Goal: Find specific page/section: Find specific page/section

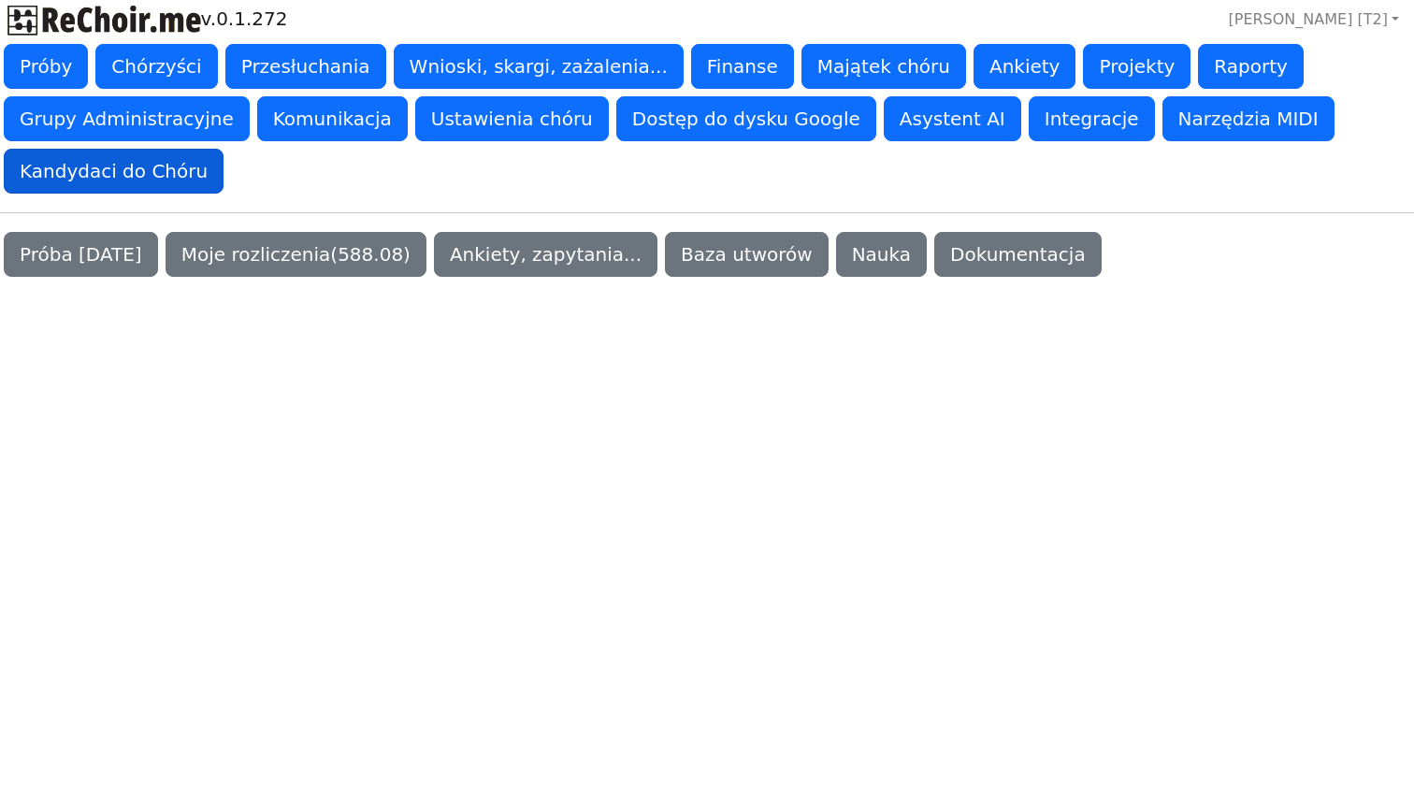
click at [135, 194] on button "Kandydaci do Chóru" at bounding box center [114, 171] width 220 height 45
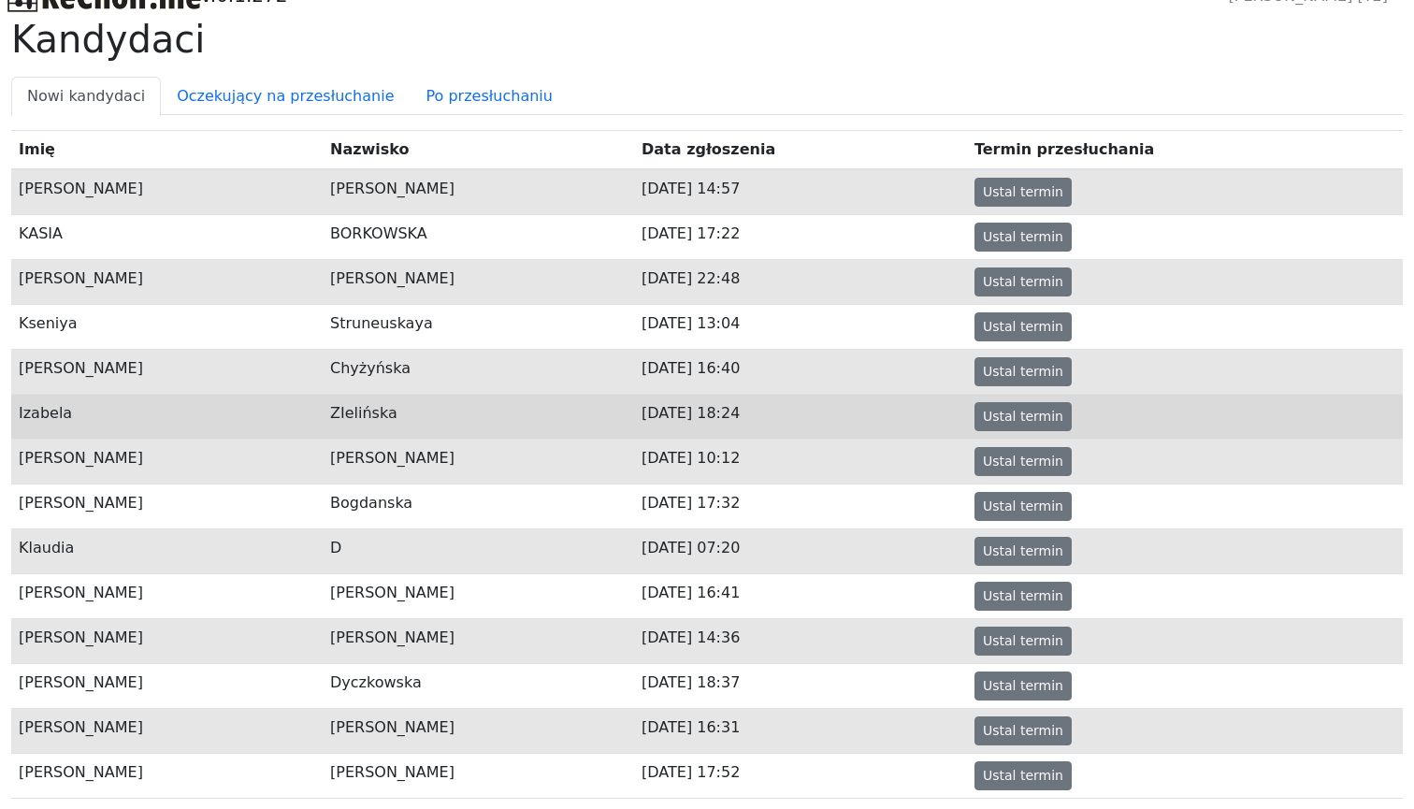
scroll to position [22, 0]
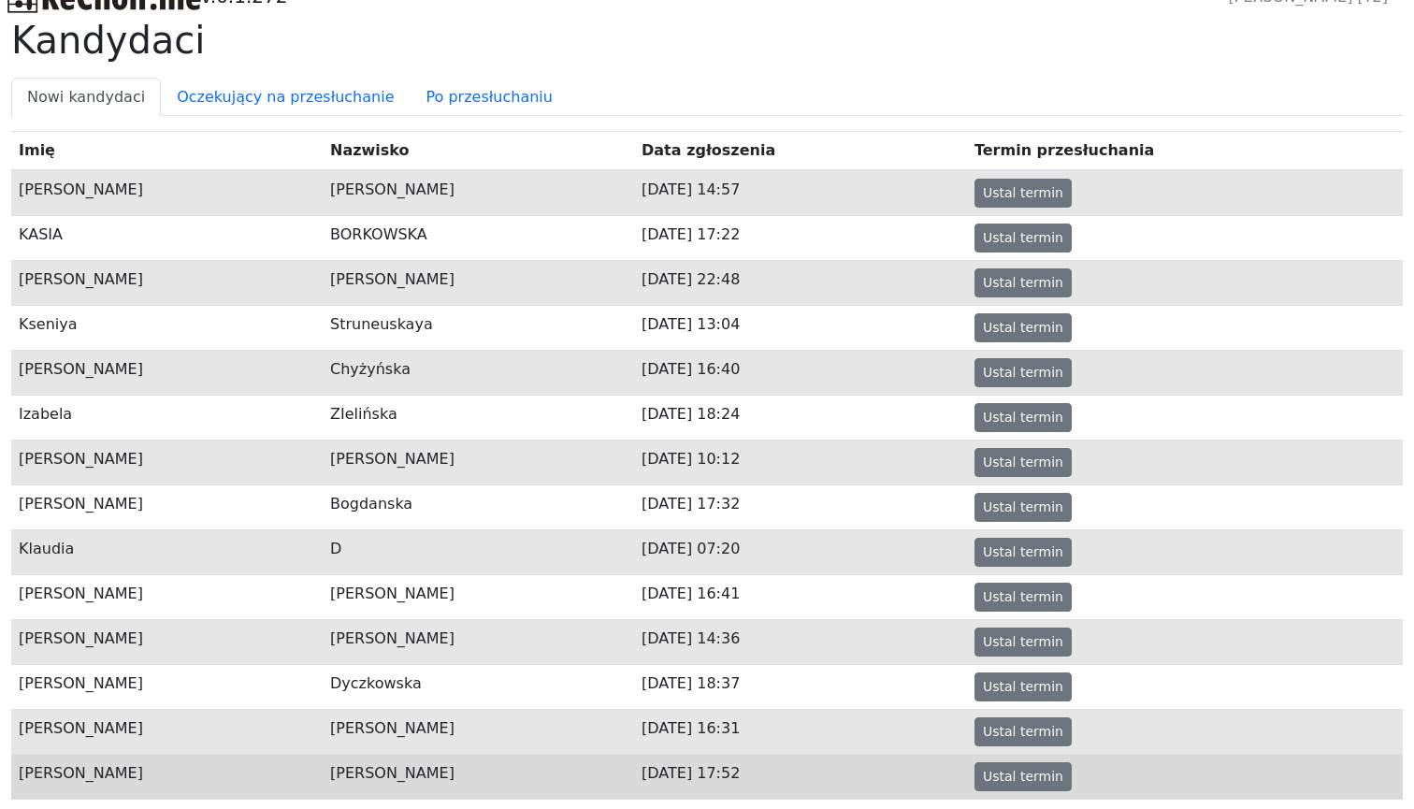
click at [485, 770] on td "[PERSON_NAME]" at bounding box center [478, 776] width 311 height 45
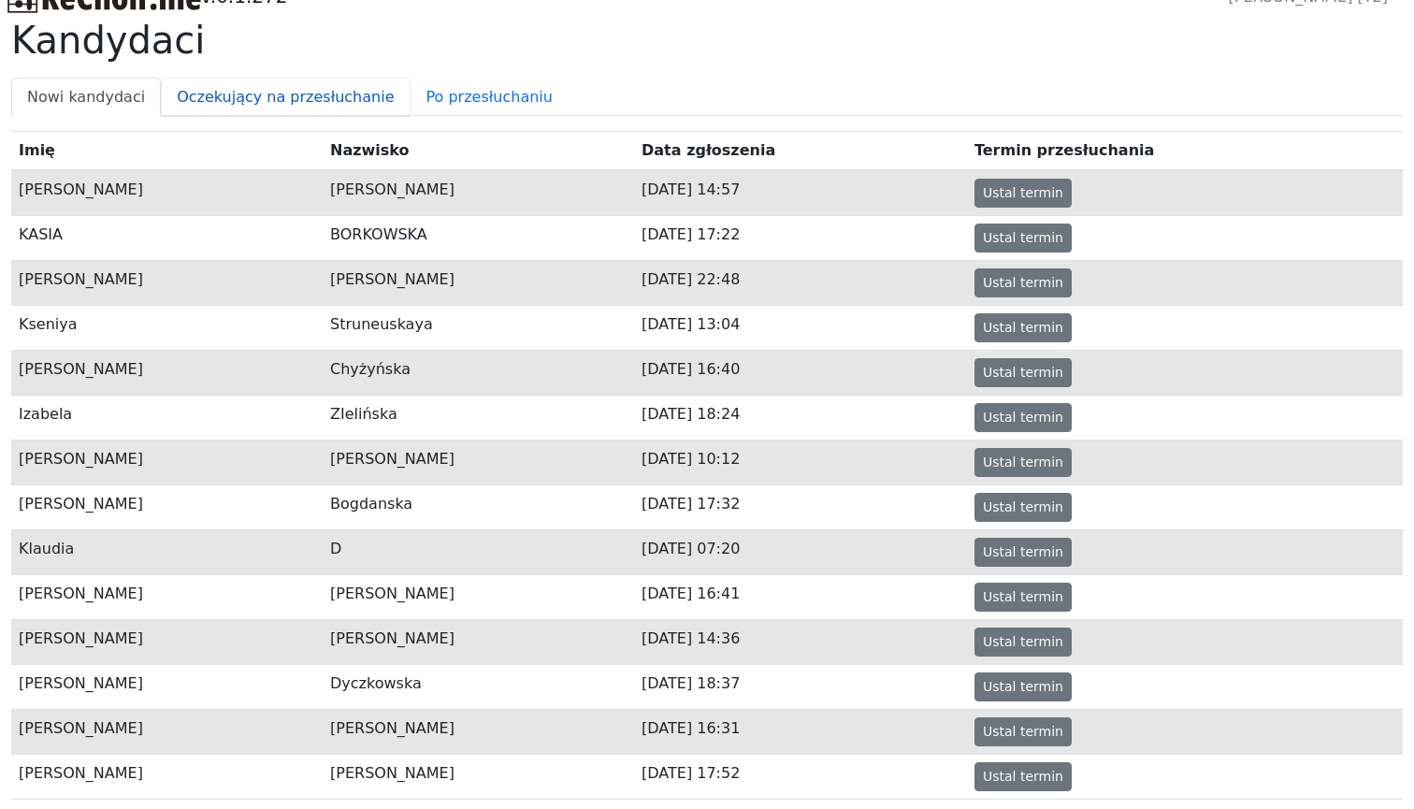
click at [183, 101] on link "Oczekujący na przesłuchanie" at bounding box center [285, 97] width 249 height 39
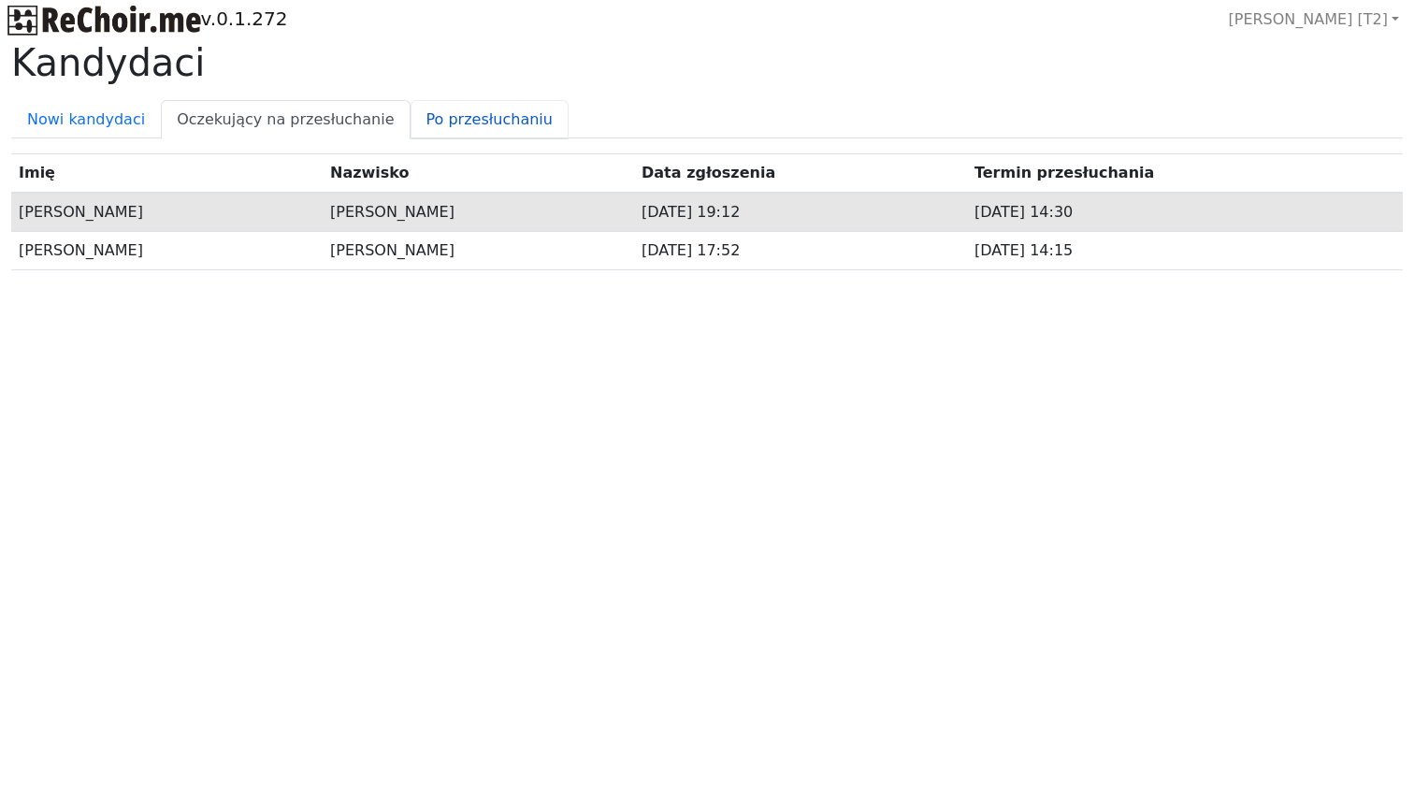
click at [440, 113] on link "Po przesłuchaniu" at bounding box center [490, 119] width 158 height 39
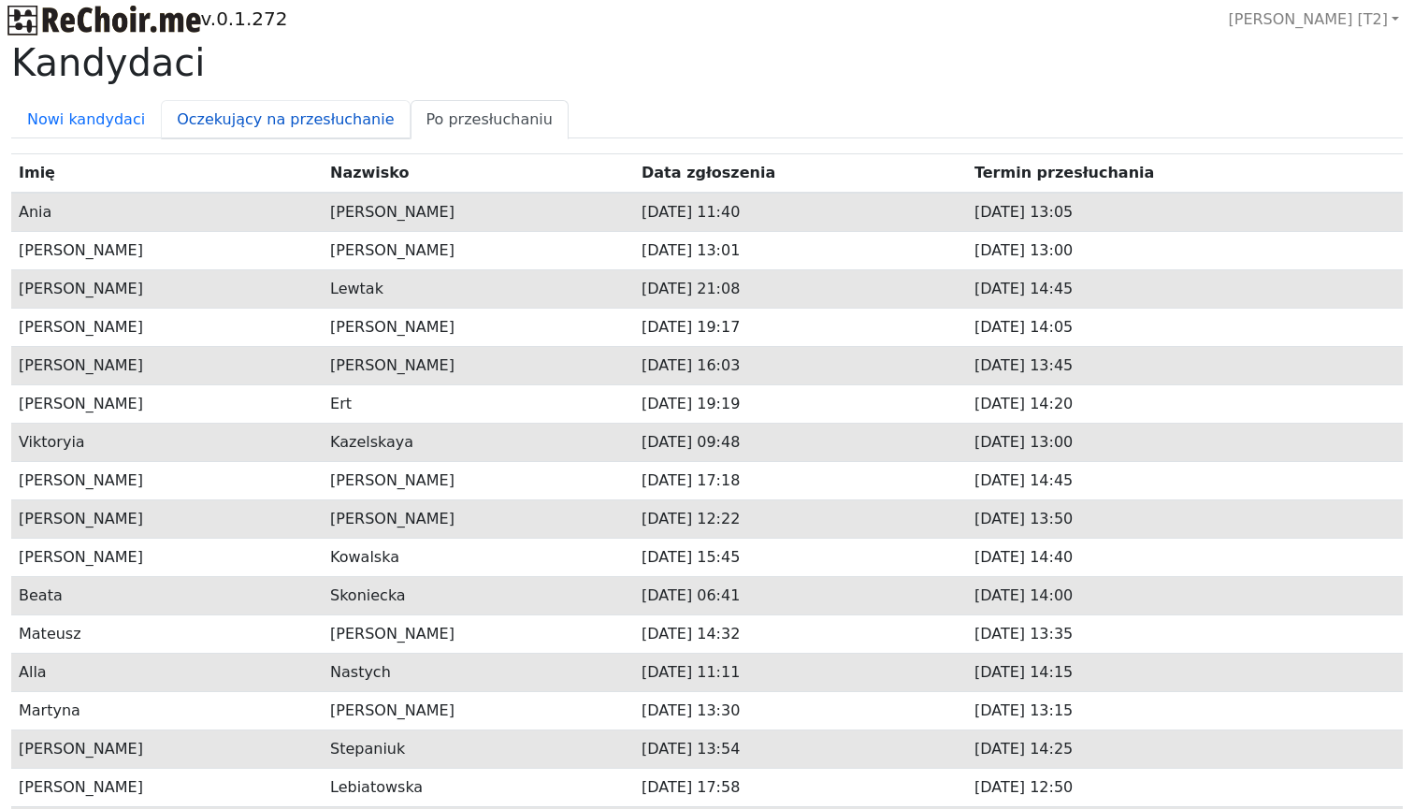
click at [319, 111] on link "Oczekujący na przesłuchanie" at bounding box center [285, 119] width 249 height 39
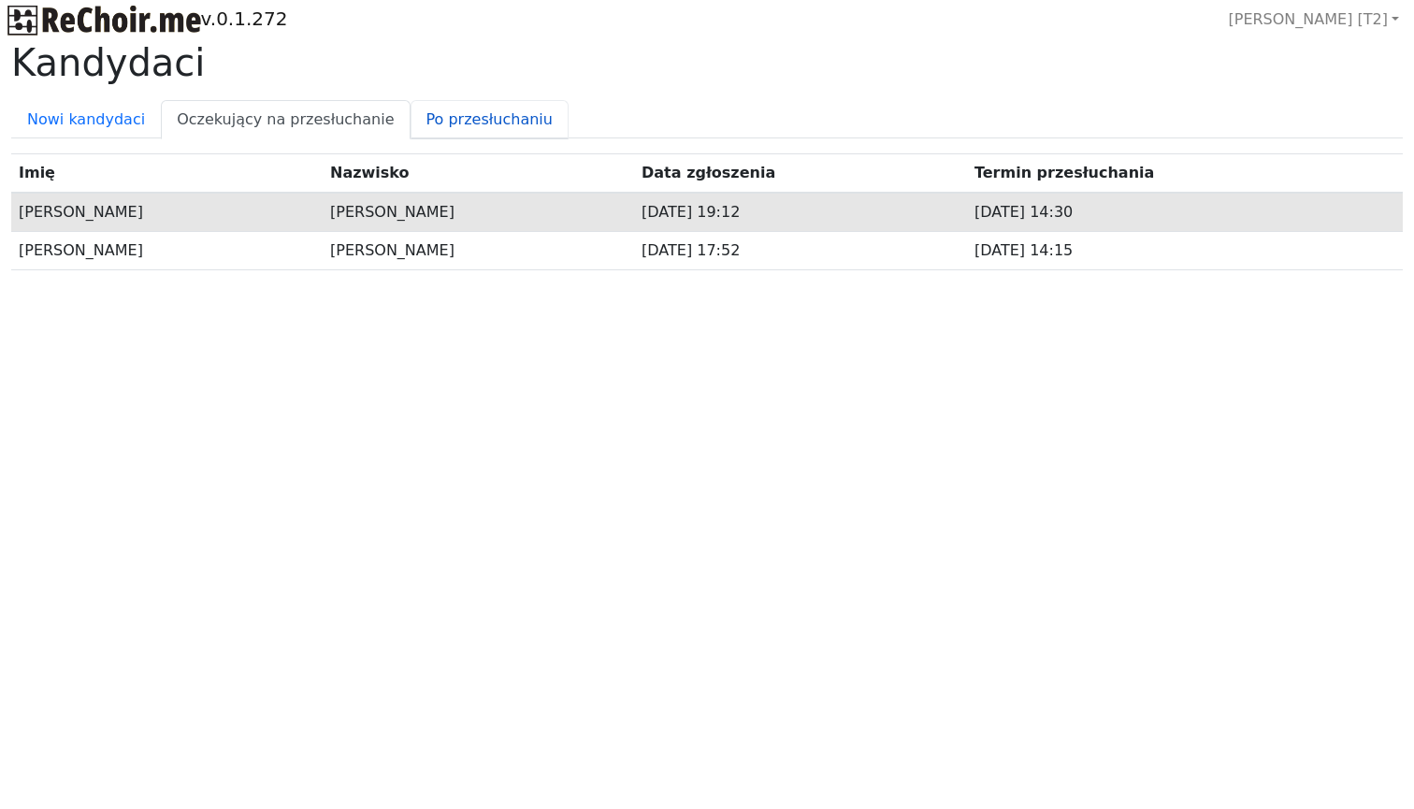
click at [411, 105] on link "Po przesłuchaniu" at bounding box center [490, 119] width 158 height 39
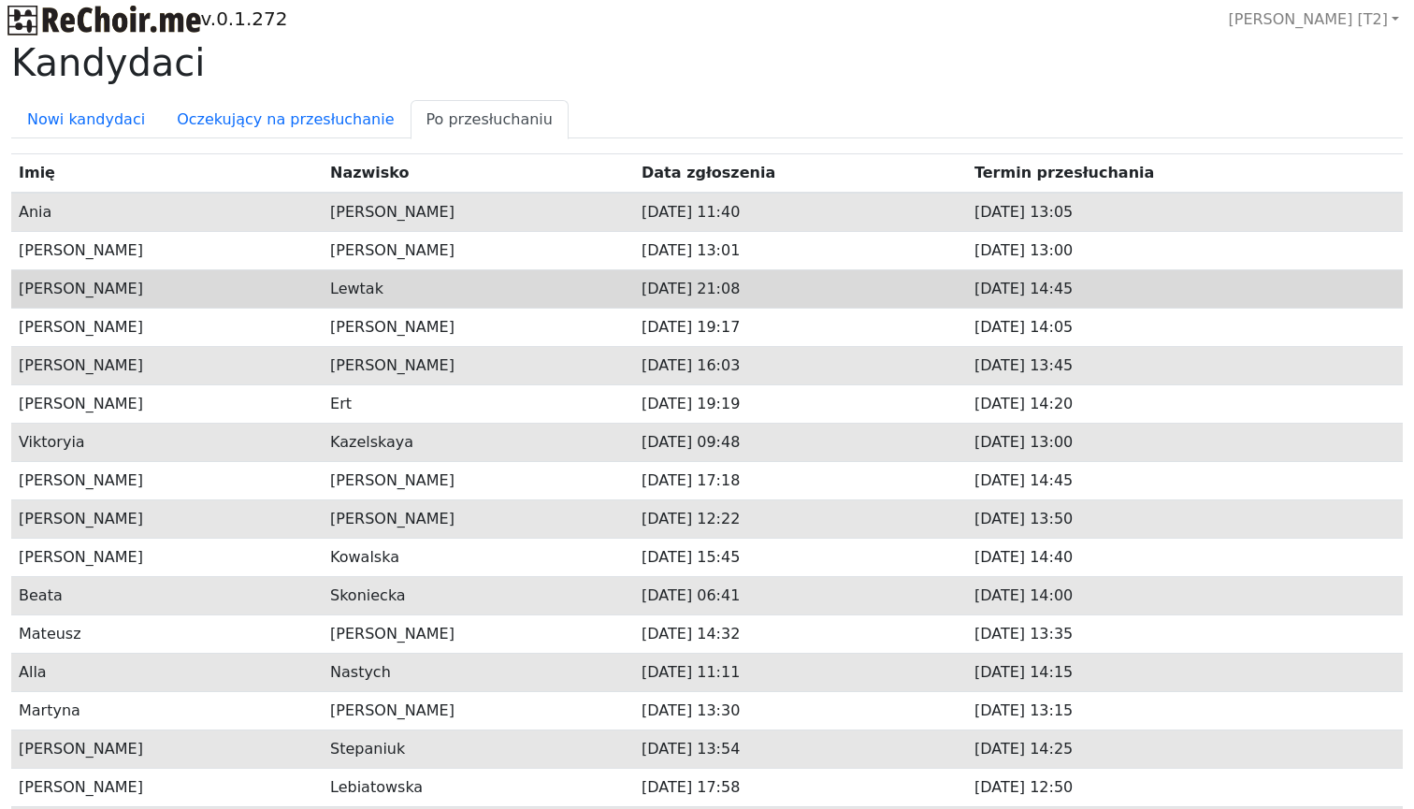
click at [386, 296] on td "Lewtak" at bounding box center [478, 288] width 311 height 38
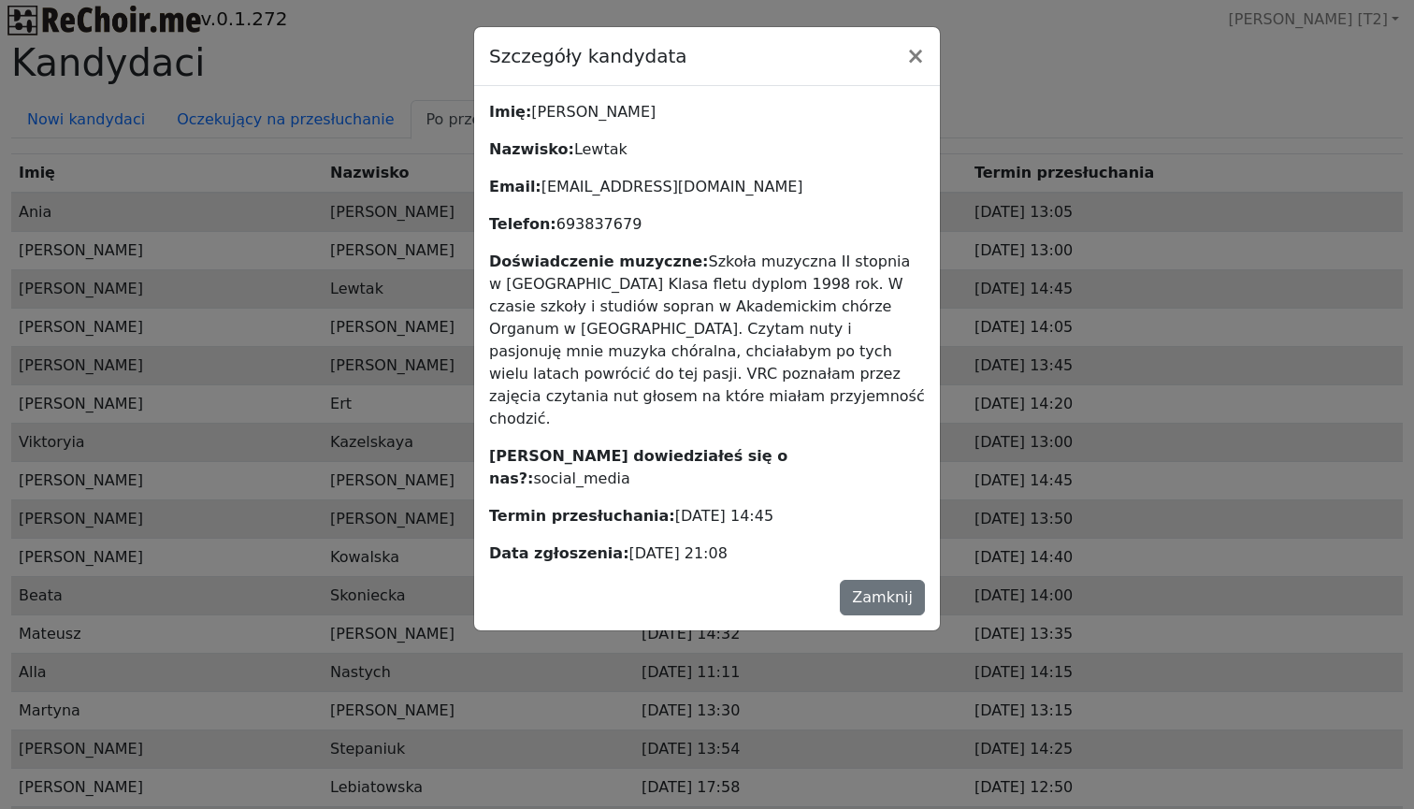
click at [900, 580] on button "Zamknij" at bounding box center [882, 598] width 85 height 36
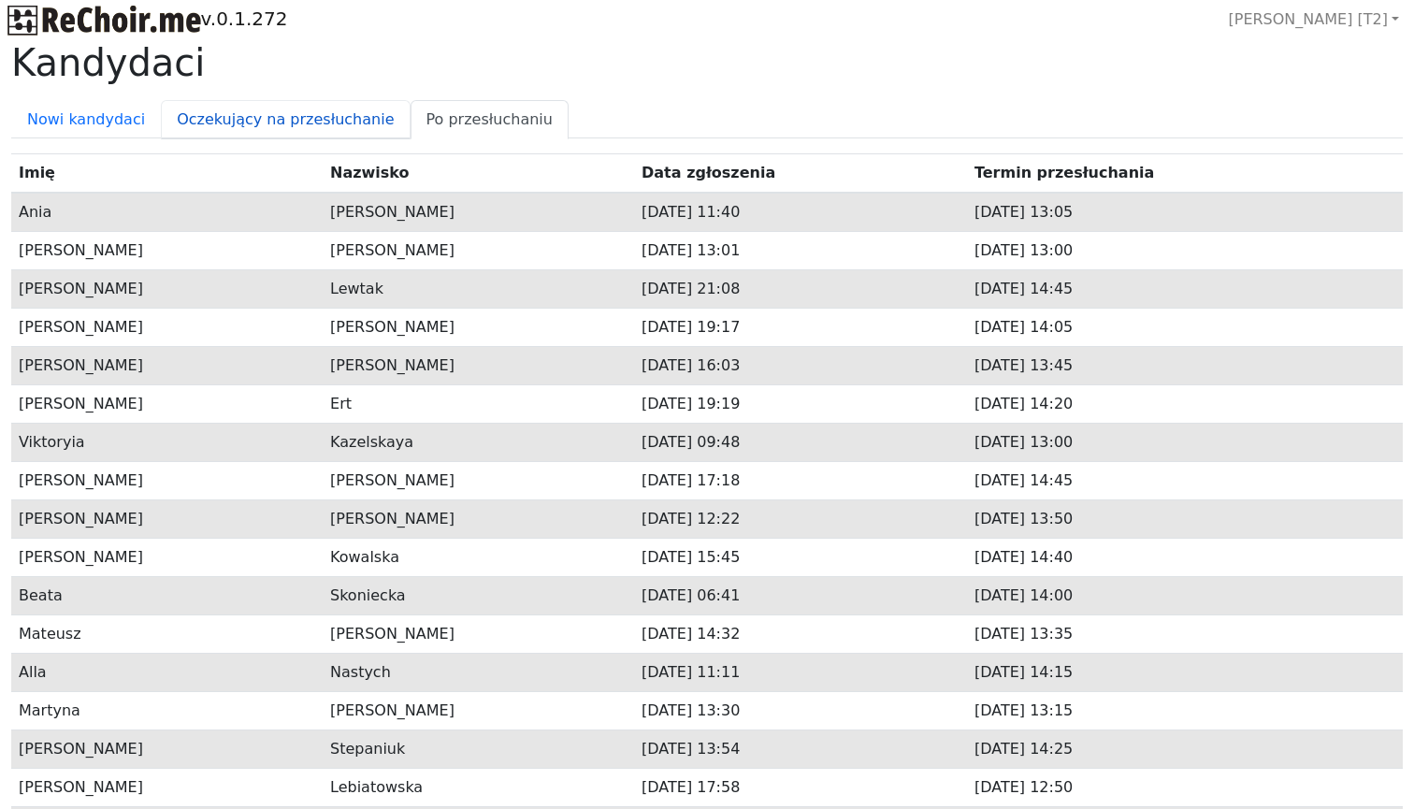
click at [288, 105] on link "Oczekujący na przesłuchanie" at bounding box center [285, 119] width 249 height 39
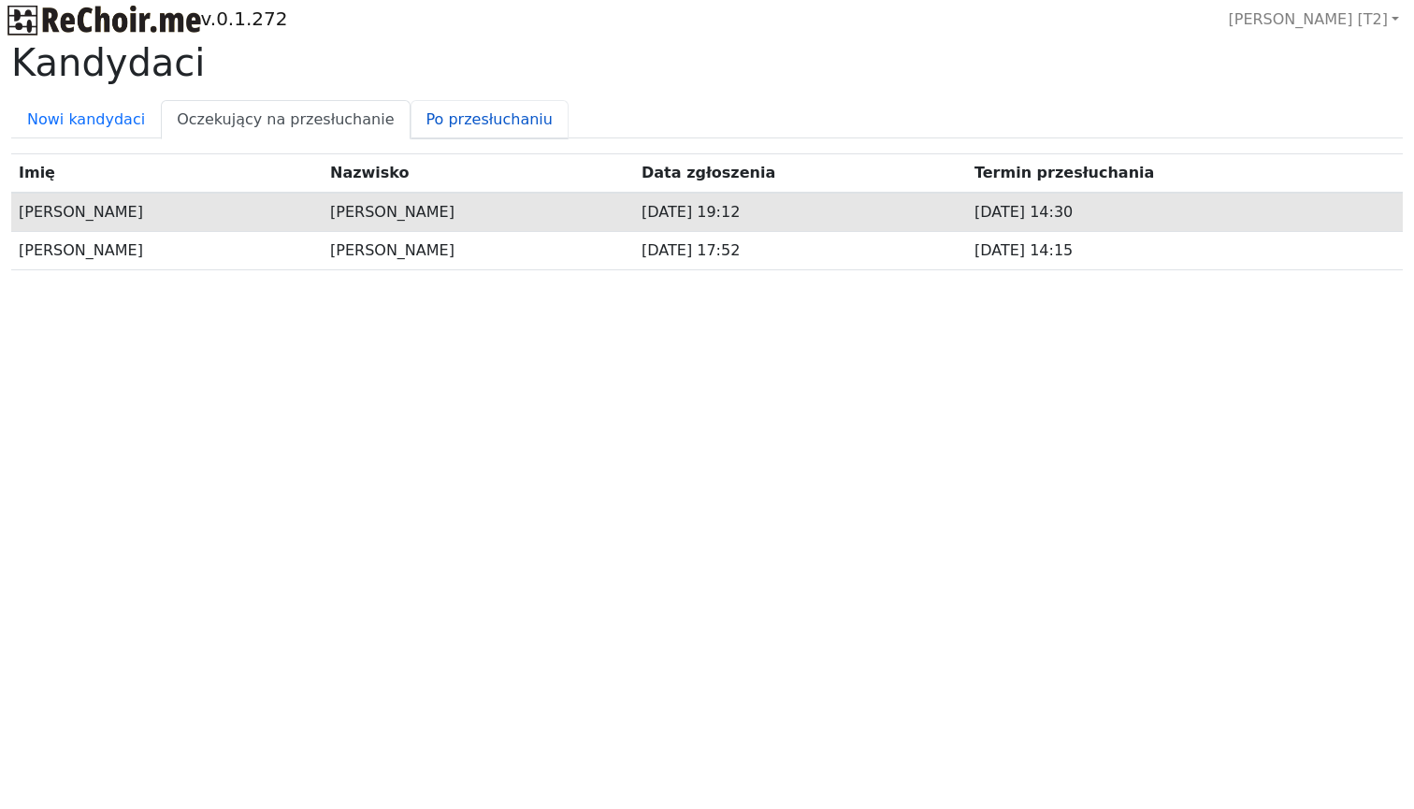
click at [472, 123] on link "Po przesłuchaniu" at bounding box center [490, 119] width 158 height 39
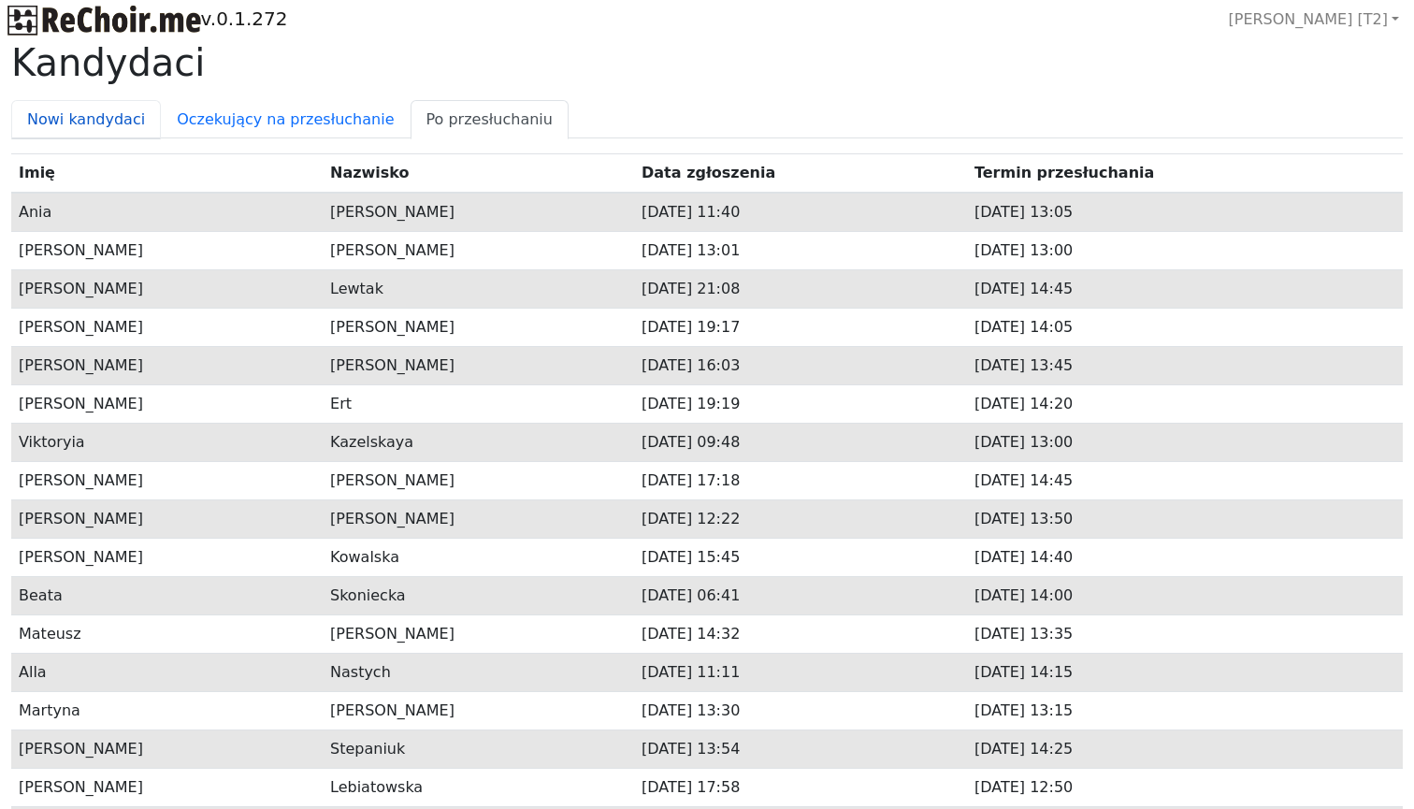
click at [82, 109] on link "Nowi kandydaci" at bounding box center [86, 119] width 150 height 39
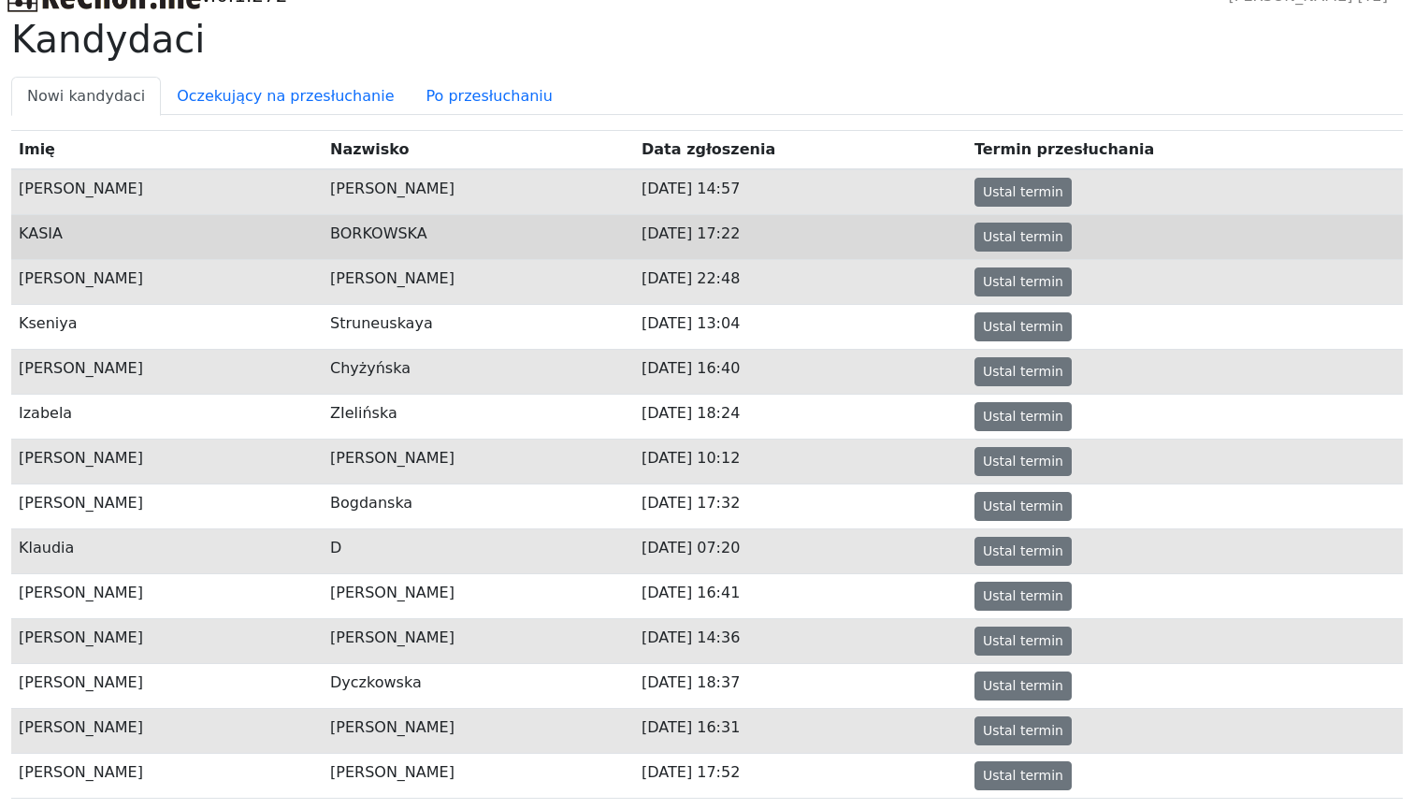
scroll to position [22, 0]
click at [387, 246] on td "BORKOWSKA" at bounding box center [478, 237] width 311 height 45
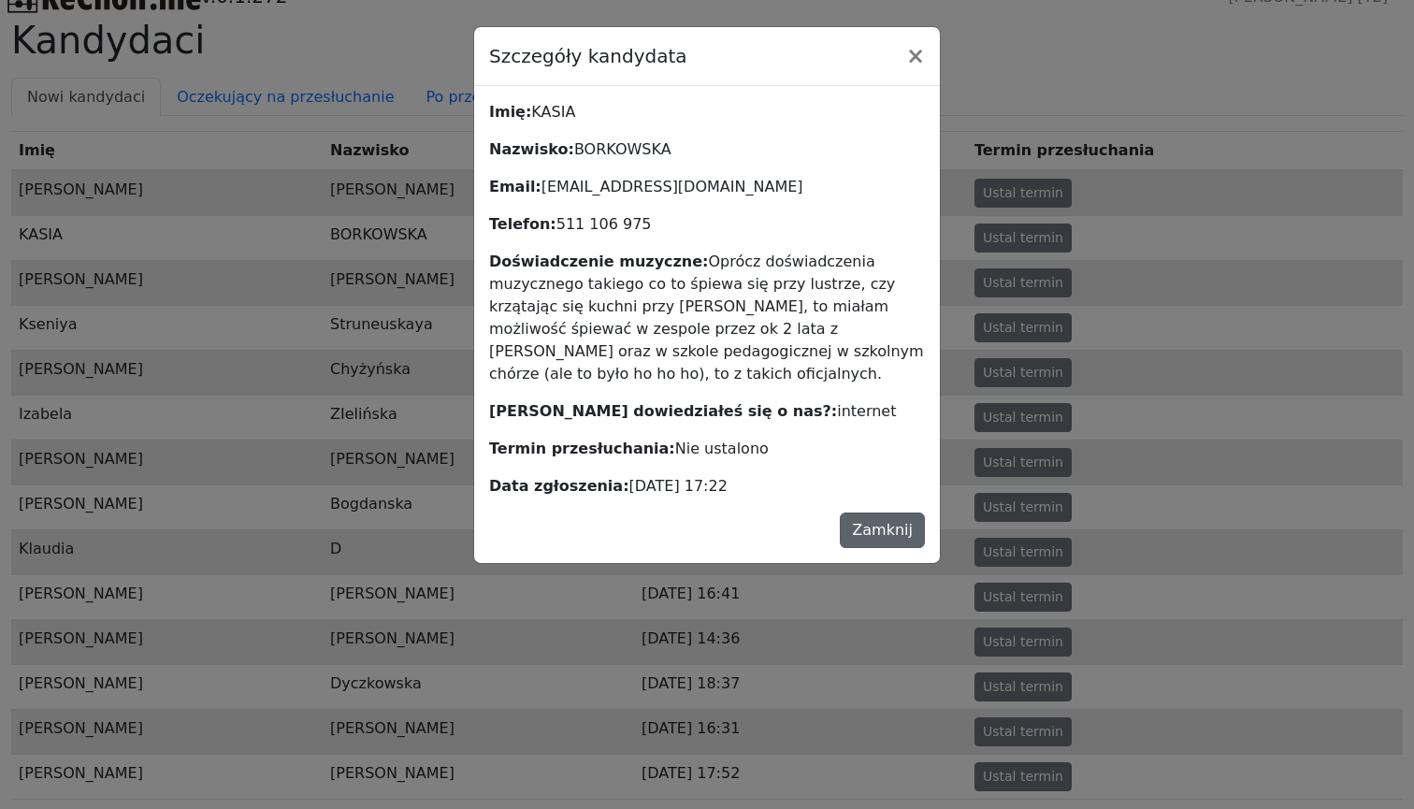
click at [872, 512] on button "Zamknij" at bounding box center [882, 530] width 85 height 36
